Goal: Task Accomplishment & Management: Manage account settings

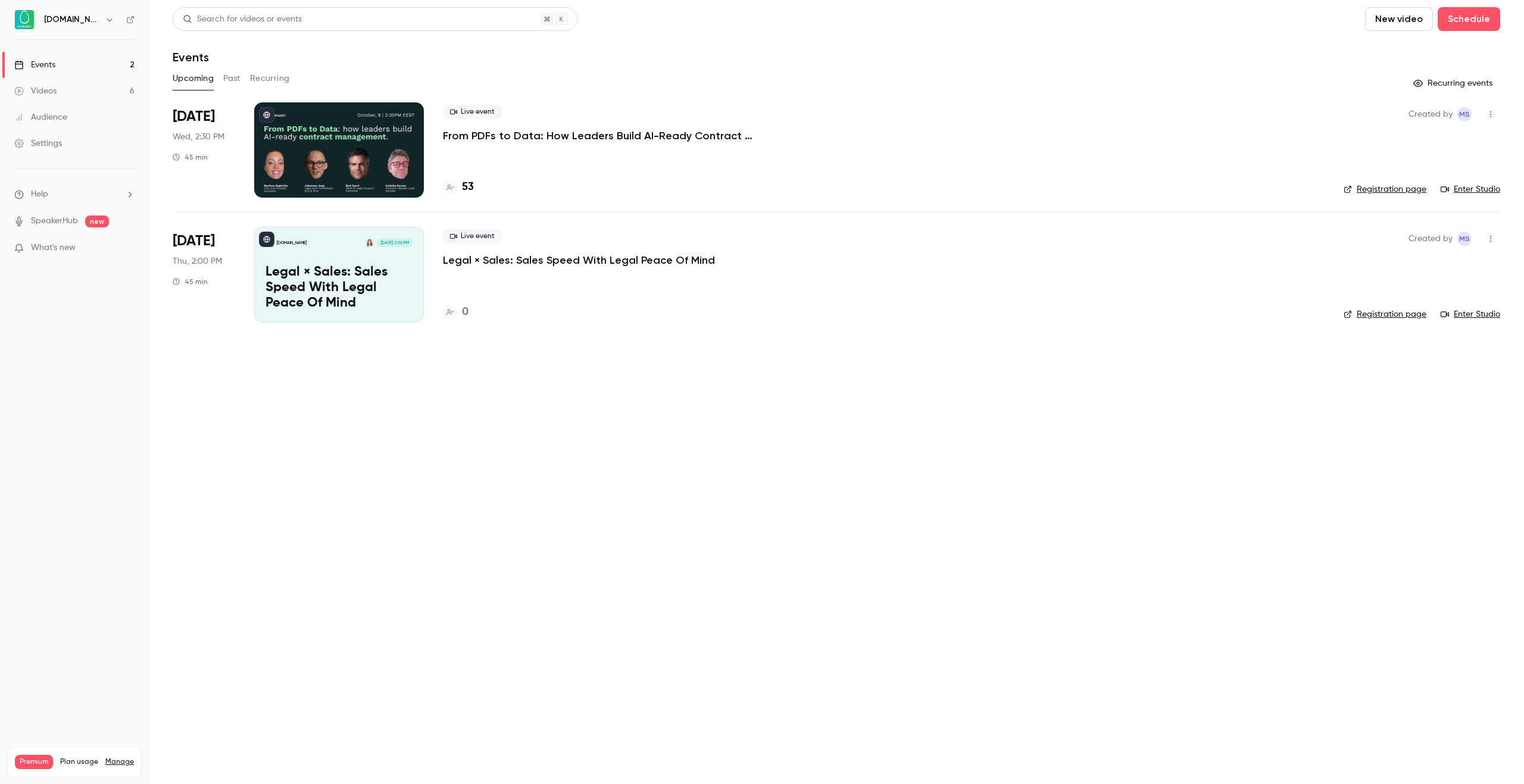
click at [612, 137] on p "From PDFs to Data: How Leaders Build AI-Ready Contract Management." at bounding box center [621, 136] width 357 height 14
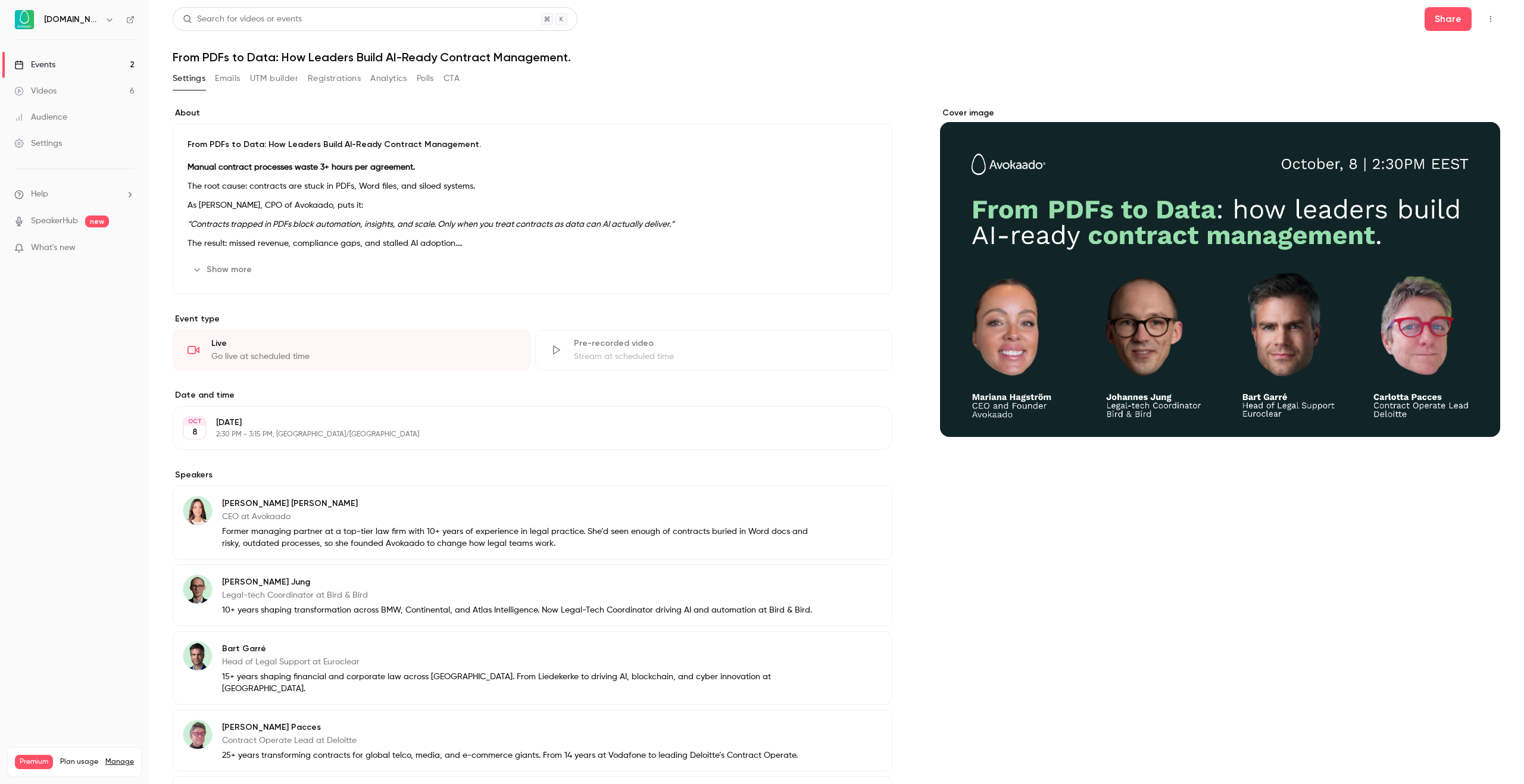
click at [359, 77] on button "Registrations" at bounding box center [334, 78] width 53 height 19
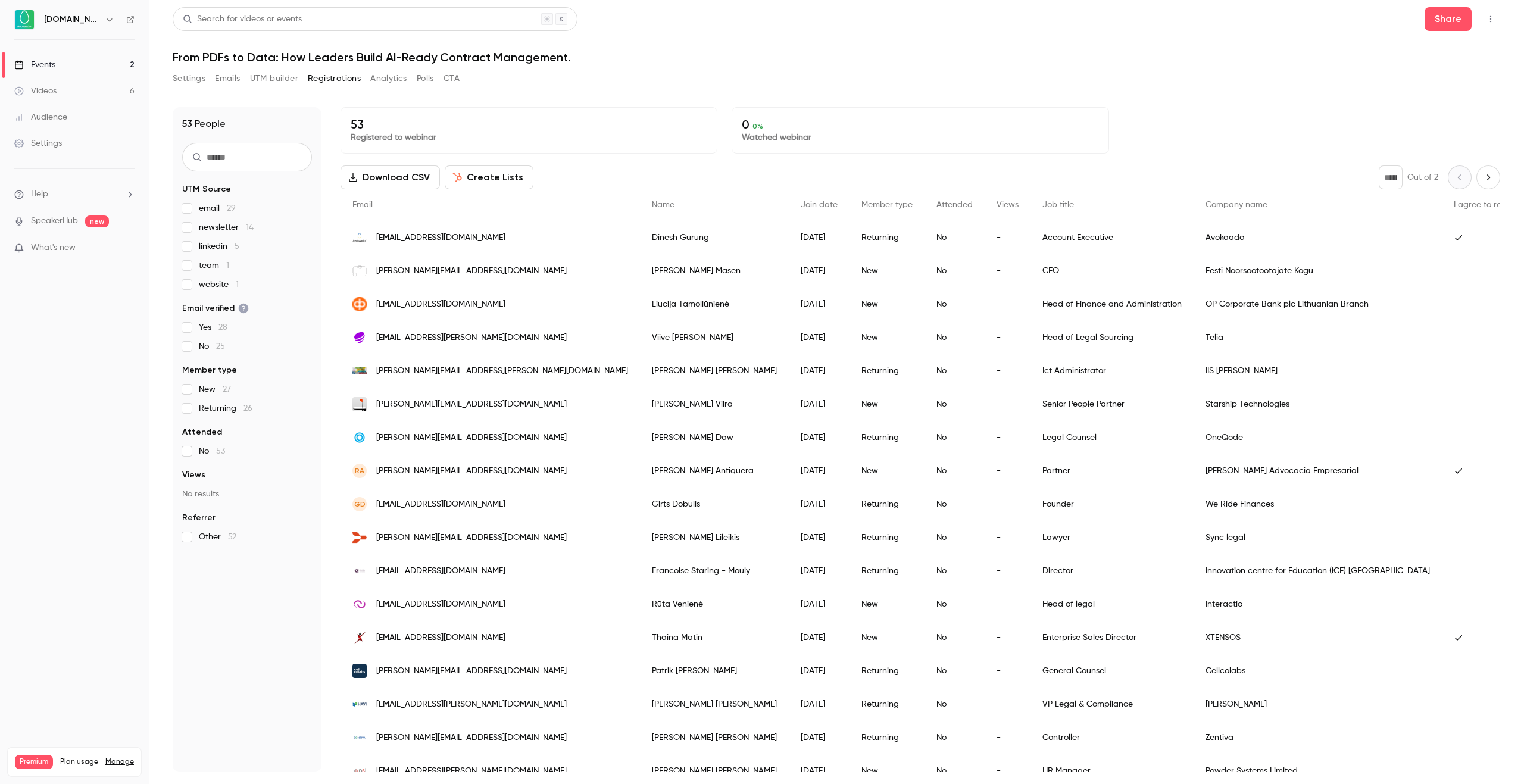
click at [211, 247] on span "linkedin 5" at bounding box center [219, 246] width 41 height 12
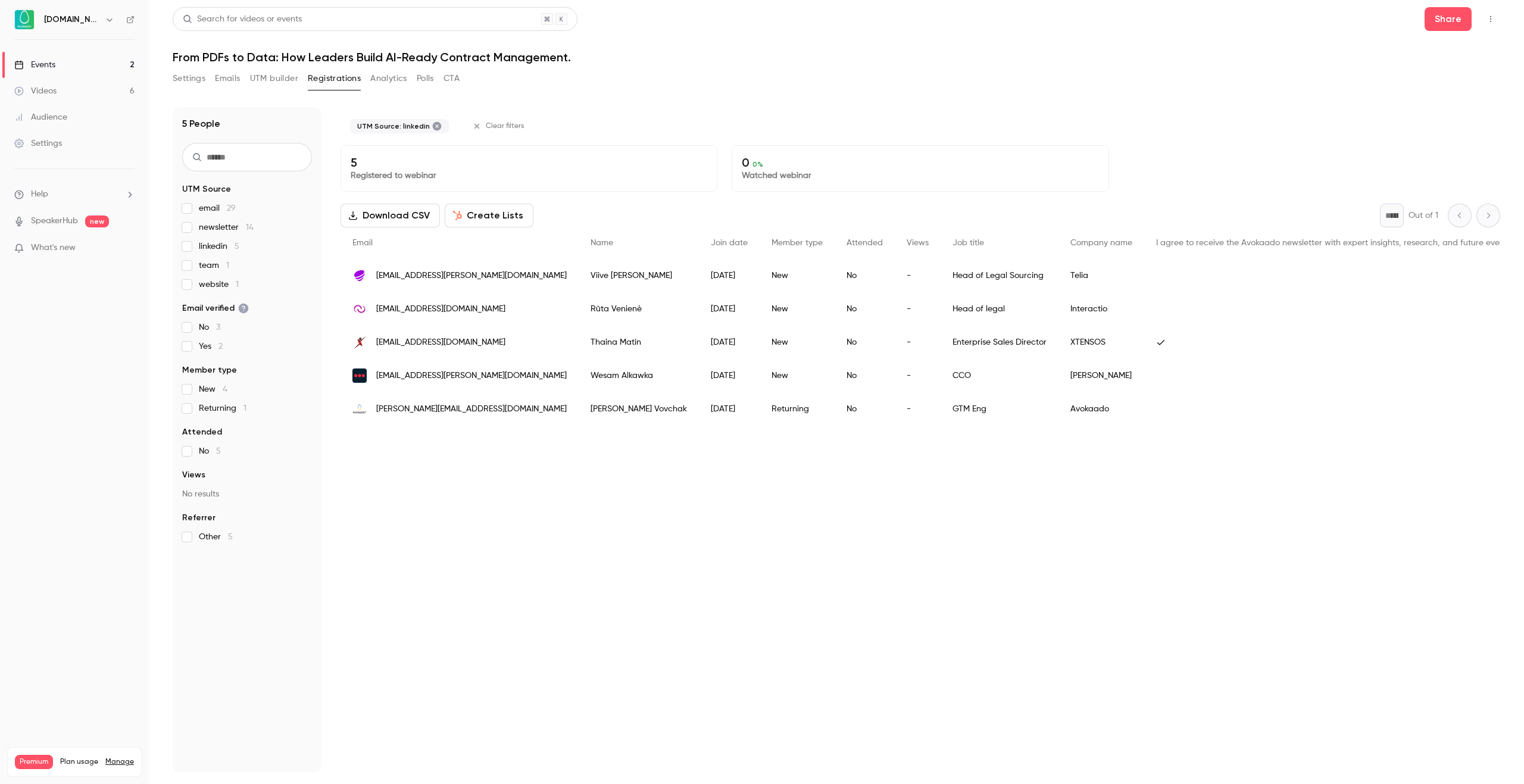
click at [211, 247] on span "linkedin 5" at bounding box center [219, 246] width 41 height 12
